Goal: Information Seeking & Learning: Learn about a topic

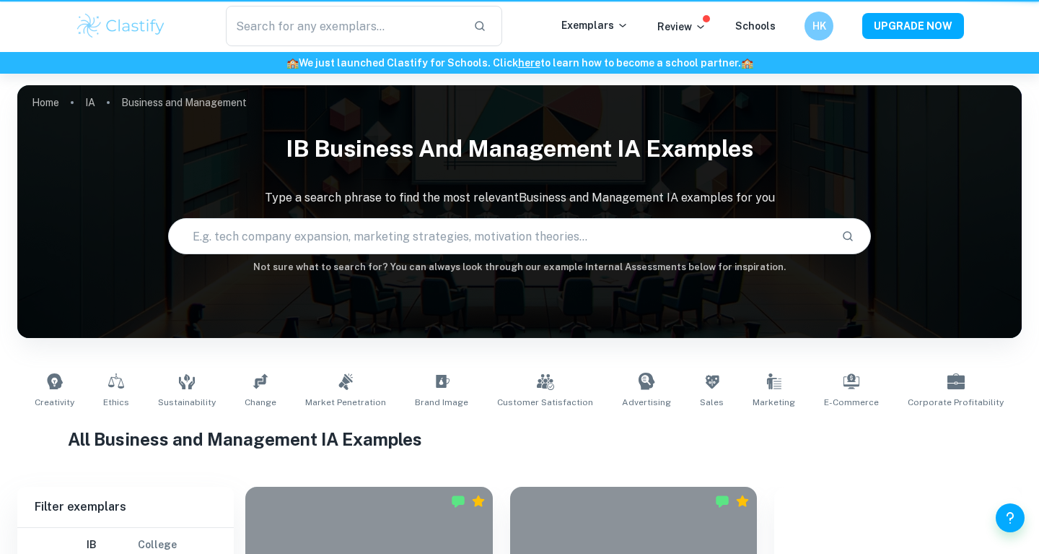
type input "Business and Management"
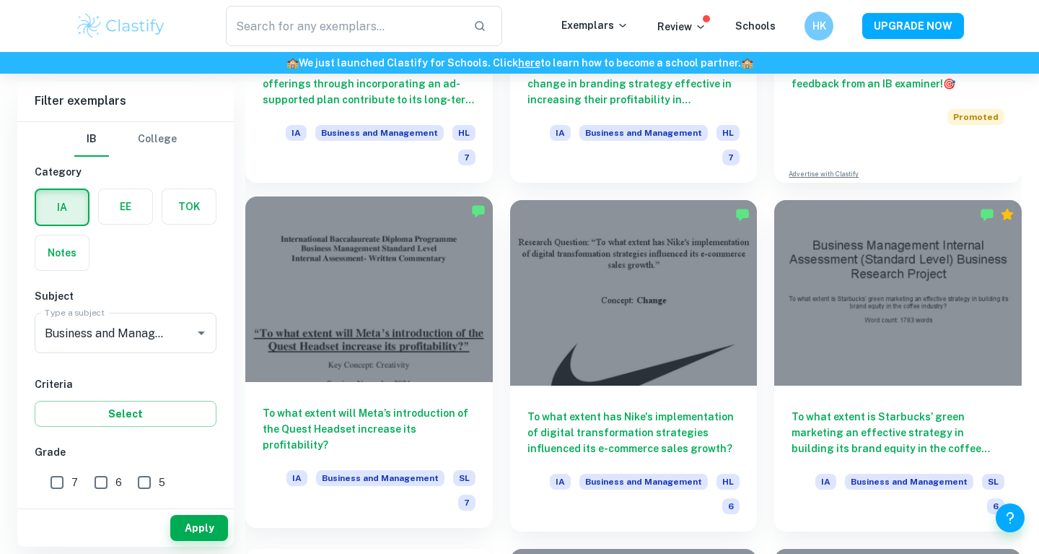
scroll to position [641, 0]
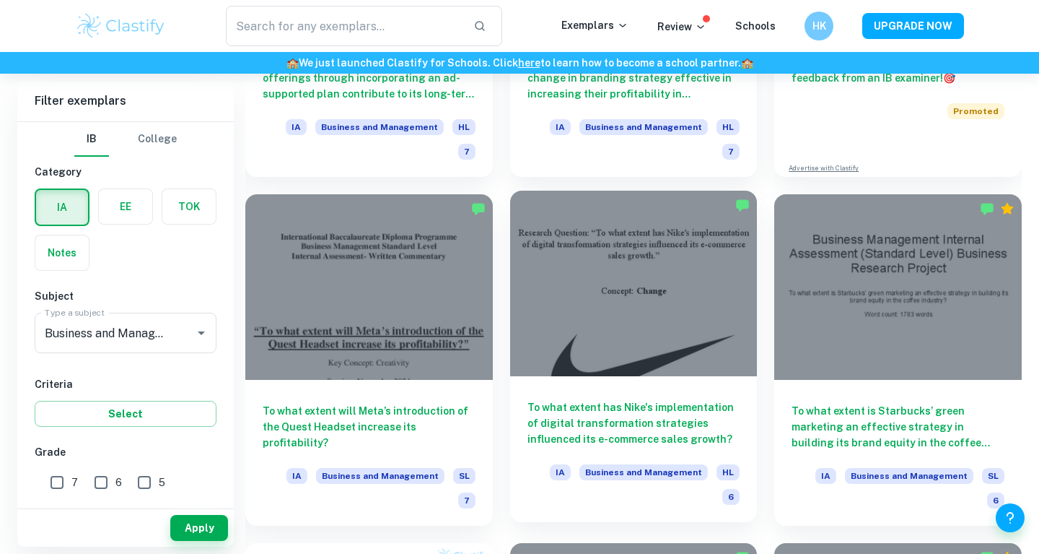
click at [648, 419] on h6 "To what extent has Nike's implementation of digital transformation strategies i…" at bounding box center [634, 423] width 213 height 48
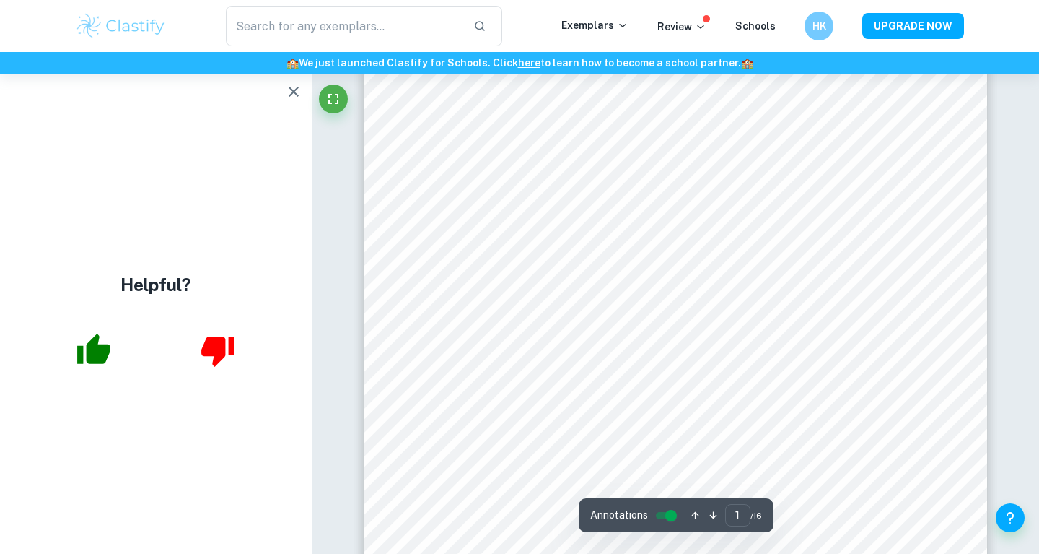
scroll to position [235, 0]
click at [284, 92] on button "button" at bounding box center [293, 91] width 29 height 29
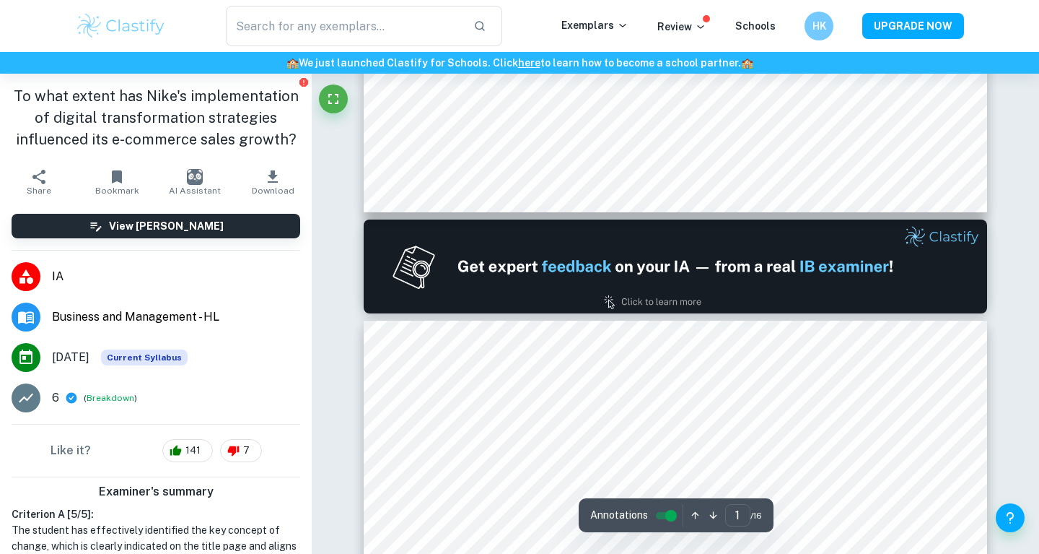
type input "2"
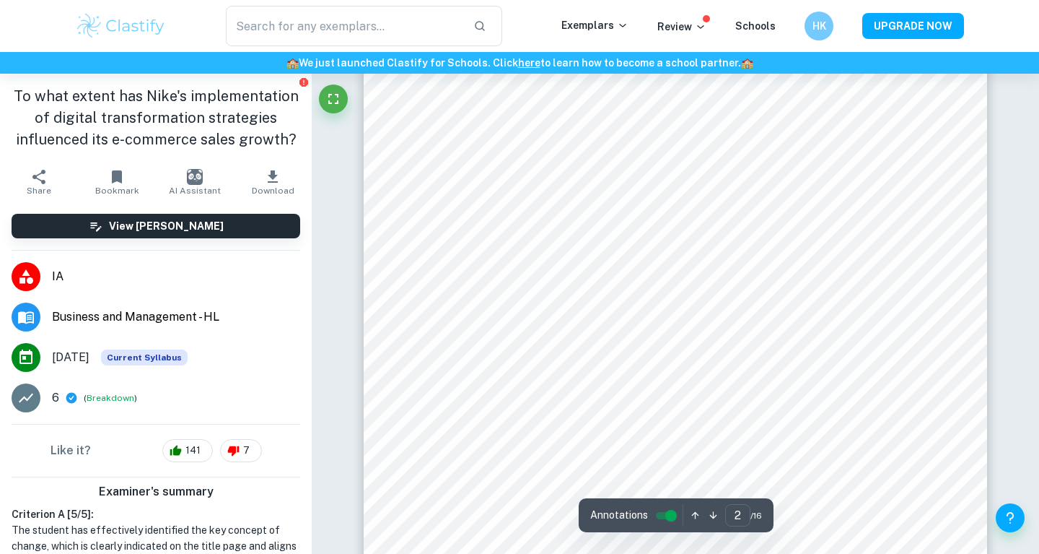
scroll to position [1113, 0]
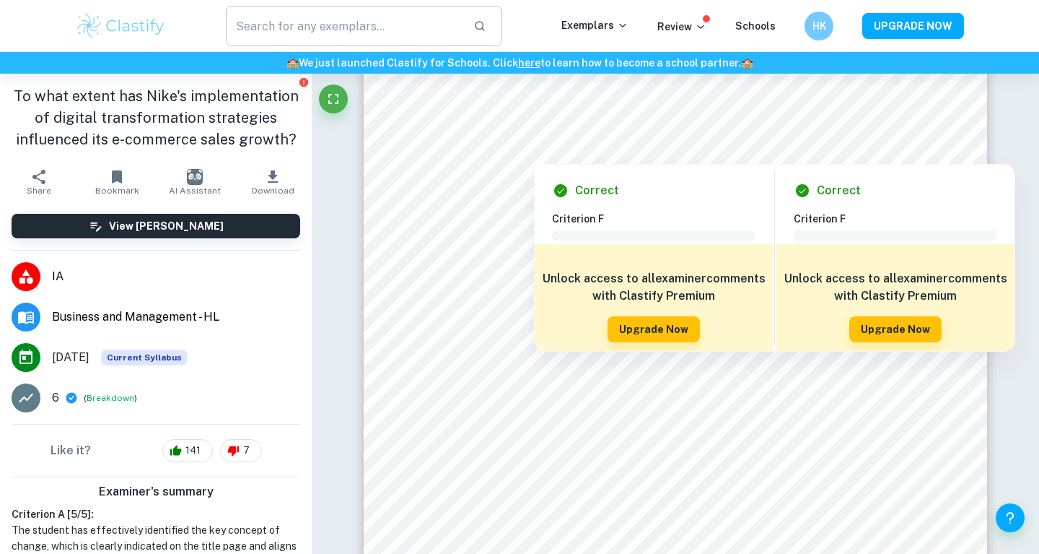
click at [382, 29] on input "text" at bounding box center [344, 26] width 236 height 40
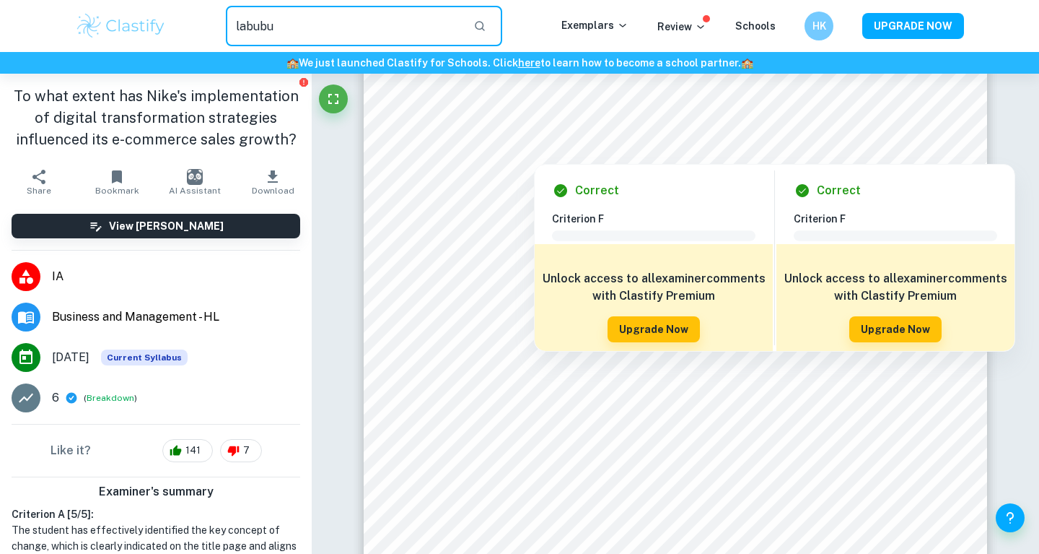
type input "labubu"
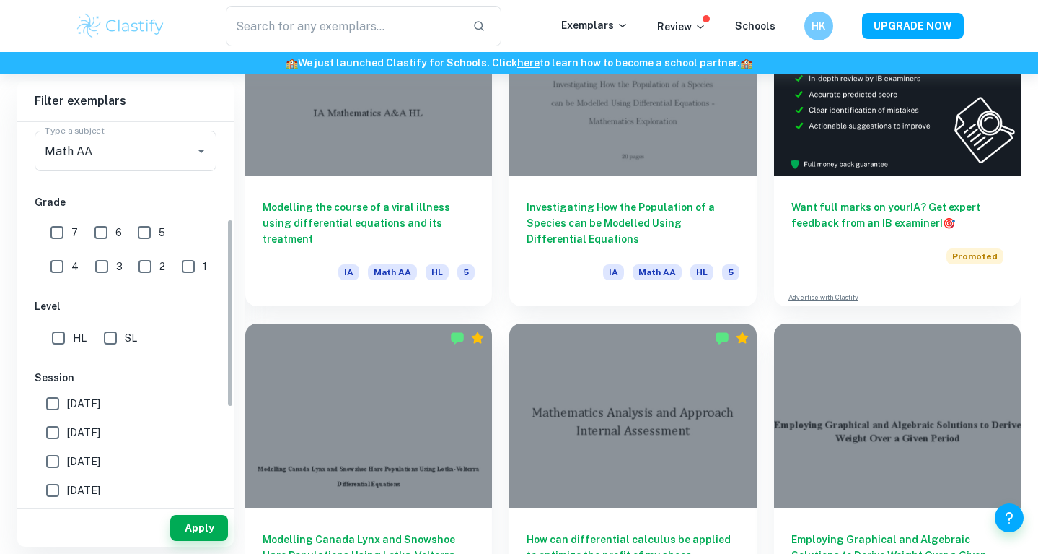
scroll to position [227, 0]
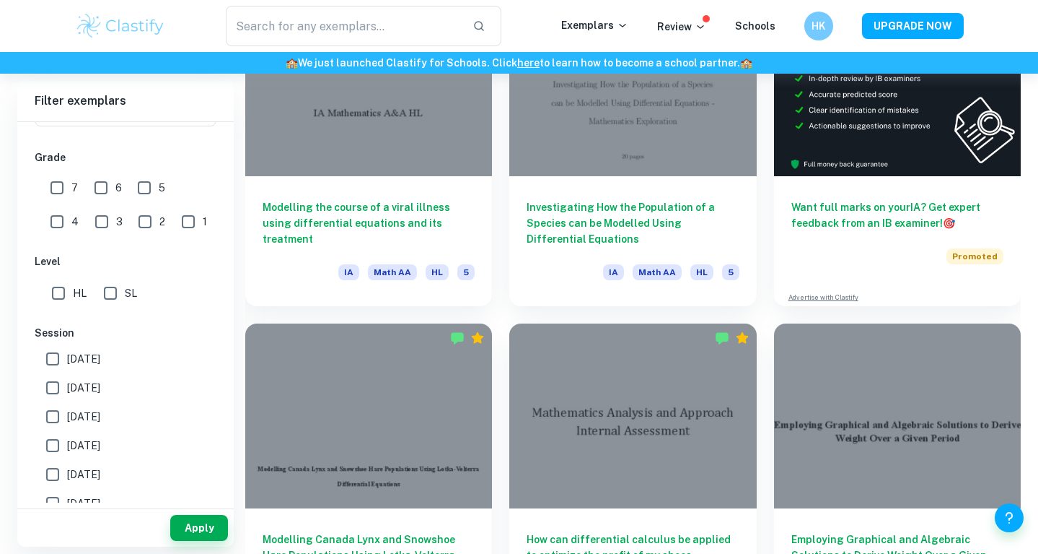
click at [125, 285] on span "SL" at bounding box center [131, 293] width 12 height 16
click at [125, 284] on input "SL" at bounding box center [110, 293] width 29 height 29
checkbox input "true"
click at [213, 535] on button "Apply" at bounding box center [199, 528] width 58 height 26
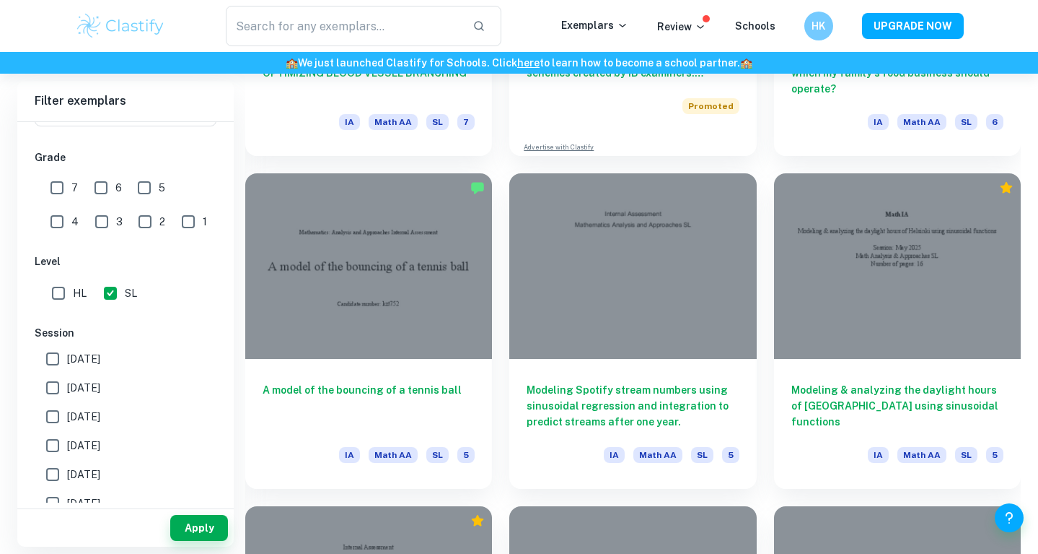
scroll to position [2970, 0]
